Goal: Information Seeking & Learning: Learn about a topic

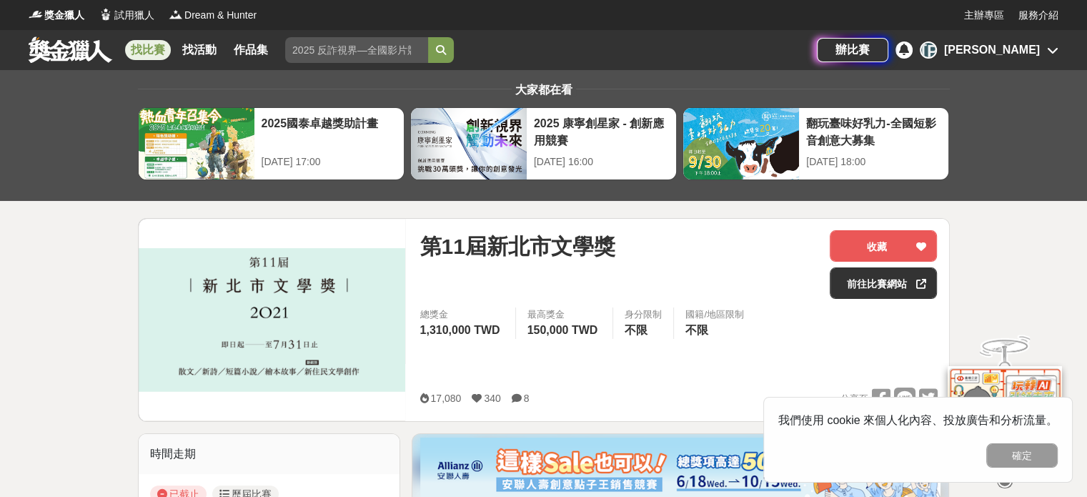
click at [144, 56] on link "找比賽" at bounding box center [148, 50] width 46 height 20
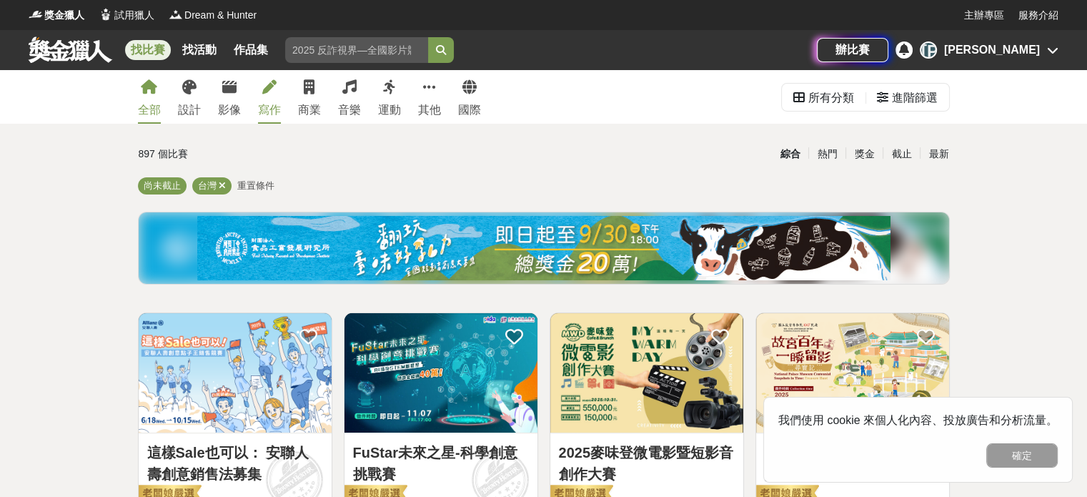
click at [274, 107] on div "寫作" at bounding box center [269, 109] width 23 height 17
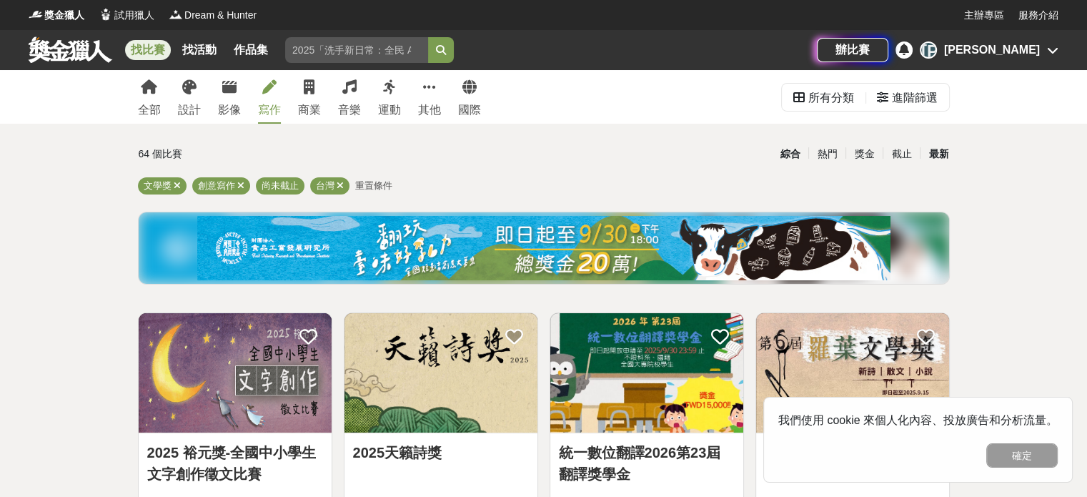
click at [938, 163] on div "最新" at bounding box center [938, 154] width 37 height 25
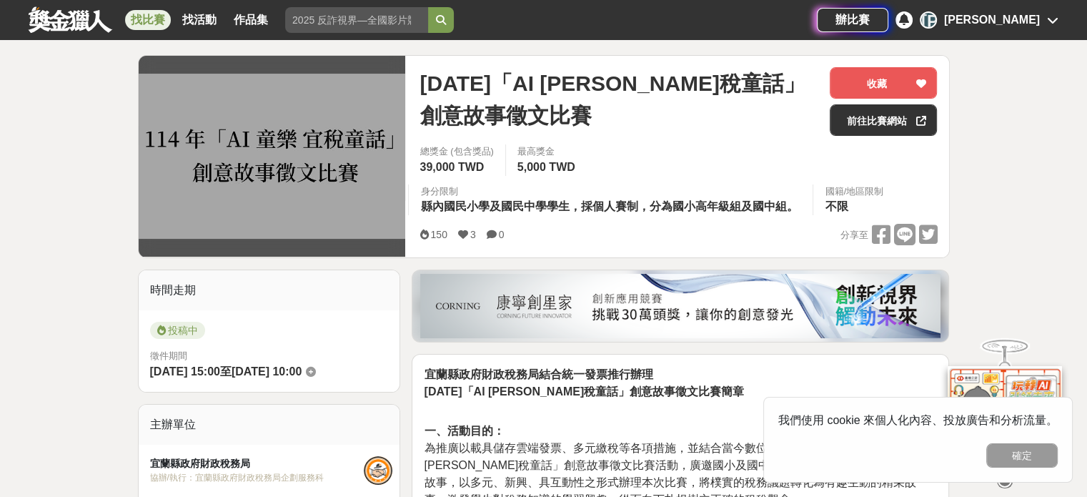
scroll to position [163, 0]
